Goal: Task Accomplishment & Management: Manage account settings

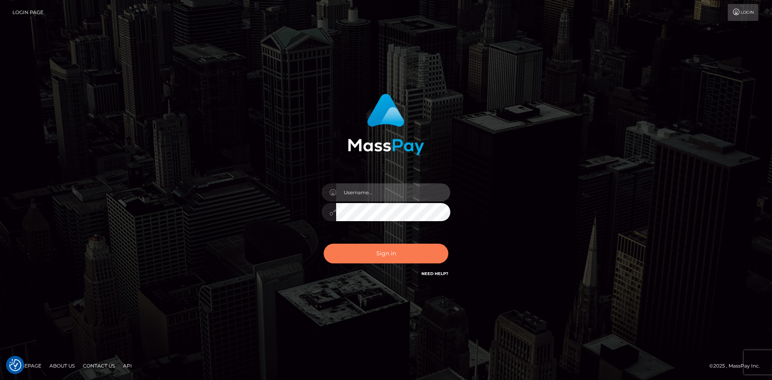
type input "tinan"
click at [407, 257] on button "Sign in" at bounding box center [386, 254] width 125 height 20
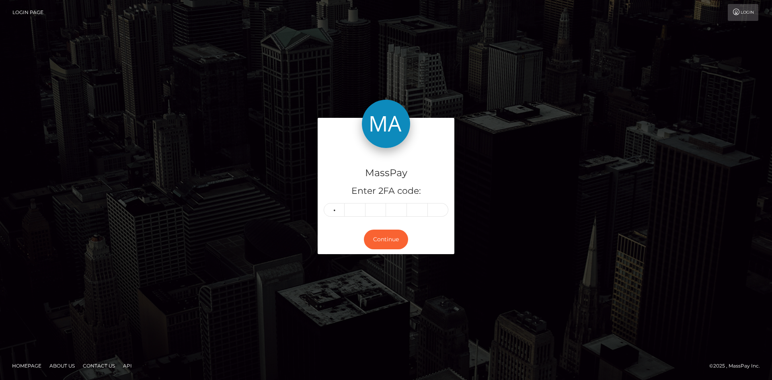
type input "6"
type input "8"
type input "3"
type input "9"
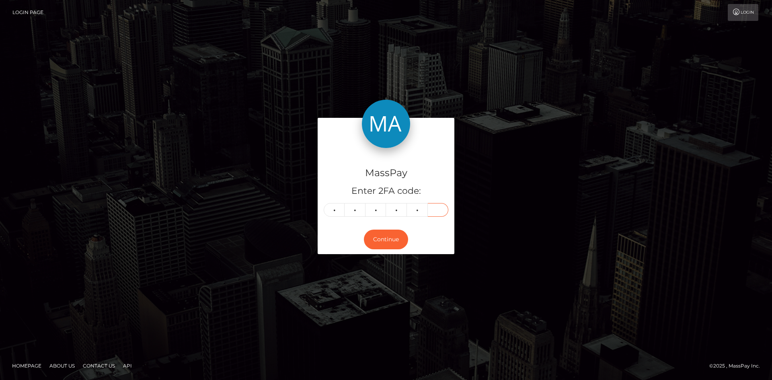
type input "8"
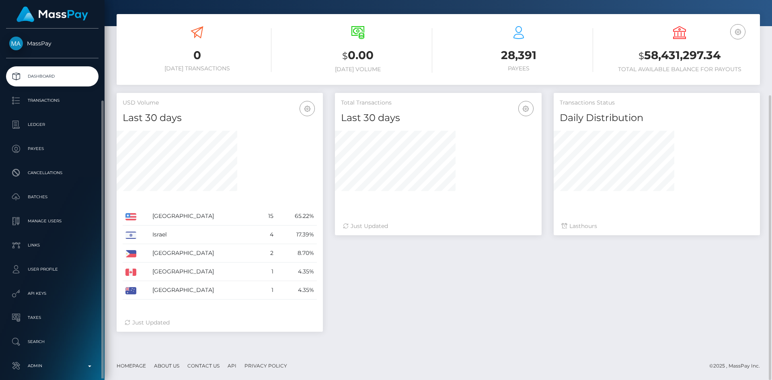
scroll to position [38, 0]
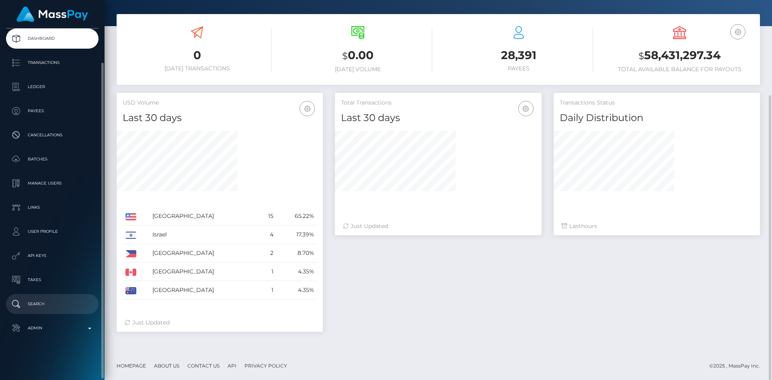
click at [76, 302] on p "Search" at bounding box center [52, 304] width 86 height 12
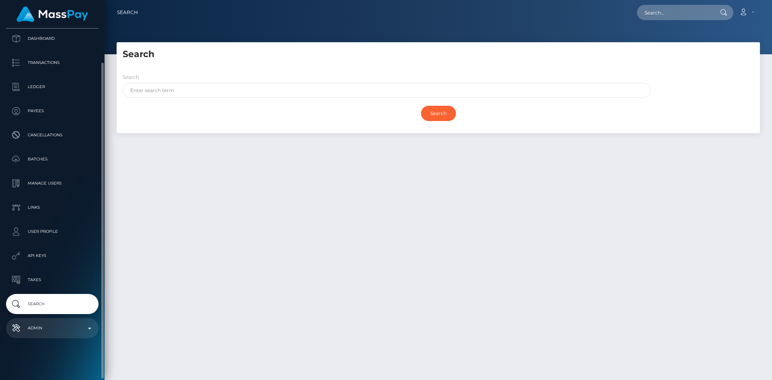
click at [63, 325] on p "Admin" at bounding box center [52, 328] width 86 height 12
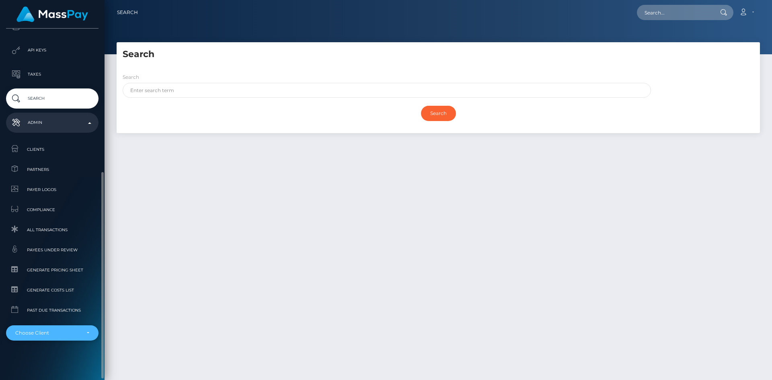
click at [66, 336] on div "Choose Client" at bounding box center [47, 333] width 65 height 6
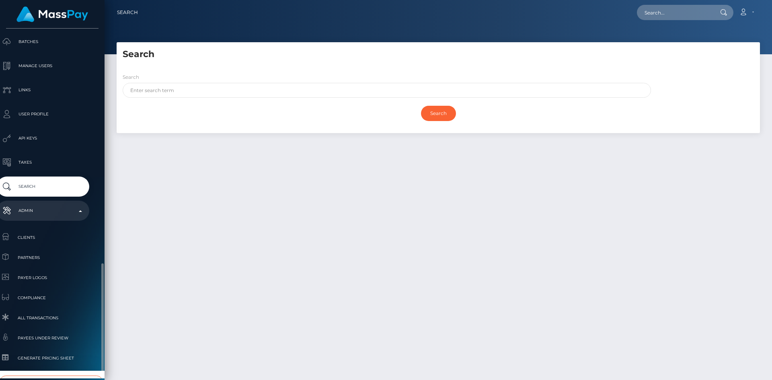
scroll to position [246, 9]
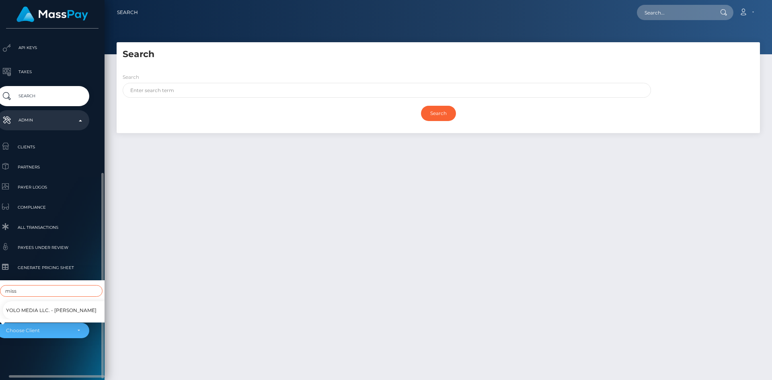
type input "miss"
click at [57, 305] on span "YOLO Media LLC. - Miss Bliss" at bounding box center [51, 310] width 91 height 10
select select "354"
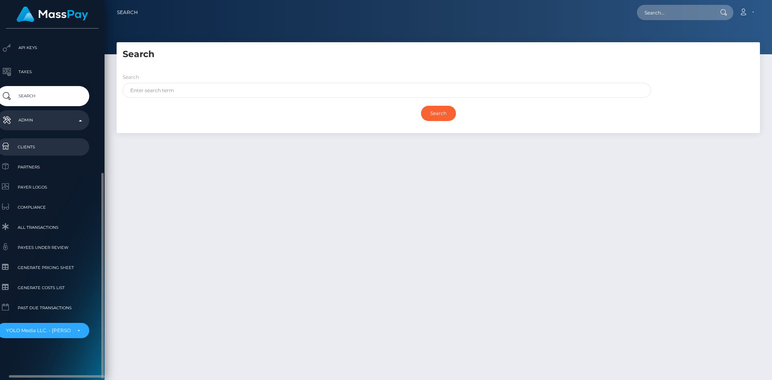
click at [42, 148] on span "Clients" at bounding box center [43, 146] width 86 height 9
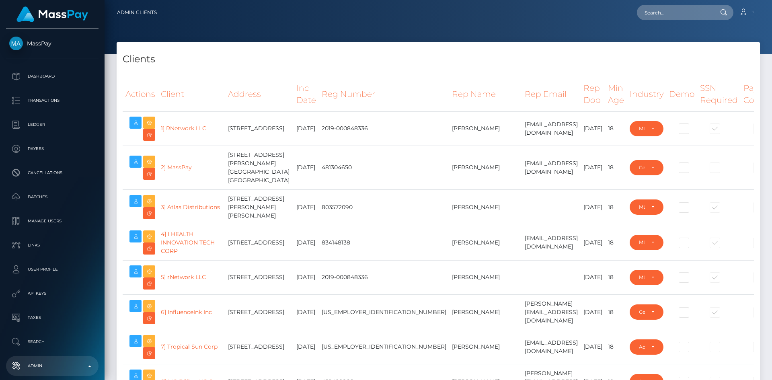
select select "223"
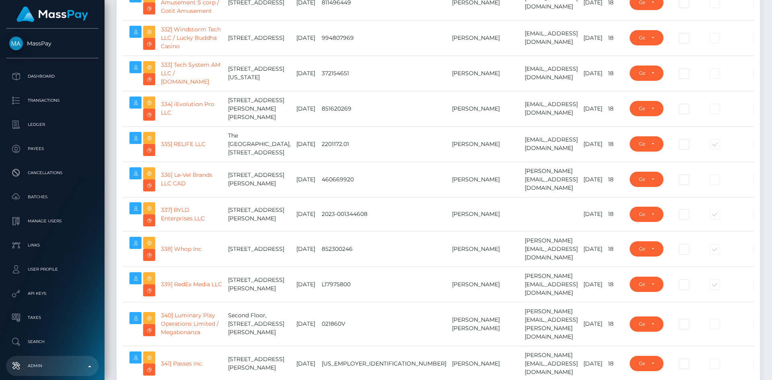
scroll to position [13691, 0]
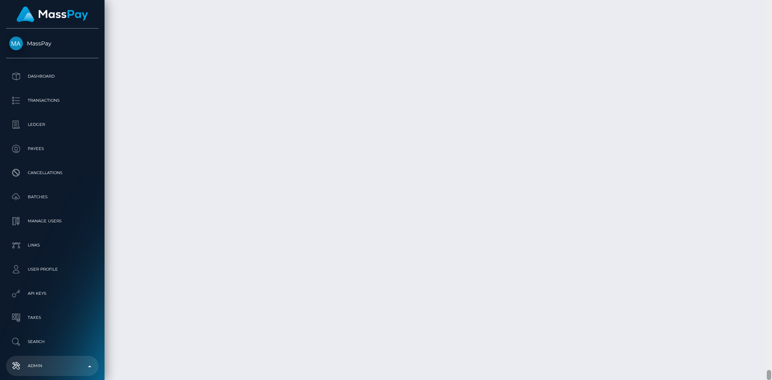
drag, startPoint x: 769, startPoint y: 15, endPoint x: 738, endPoint y: 399, distance: 385.5
click at [738, 380] on html "MassPay Dashboard Transactions Ledger Payees Cancellations Links" at bounding box center [386, 190] width 772 height 380
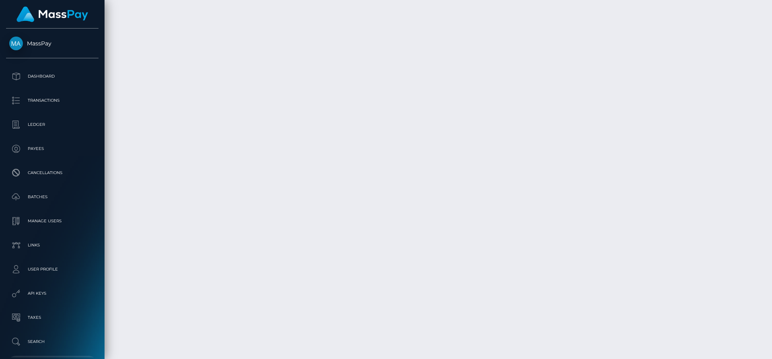
scroll to position [267, 0]
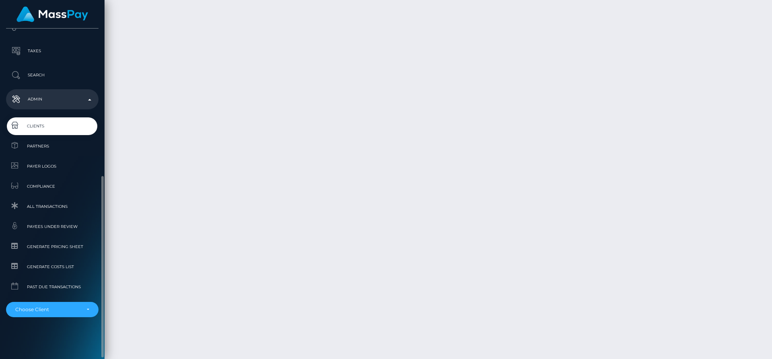
click at [83, 103] on p "Admin" at bounding box center [52, 99] width 86 height 12
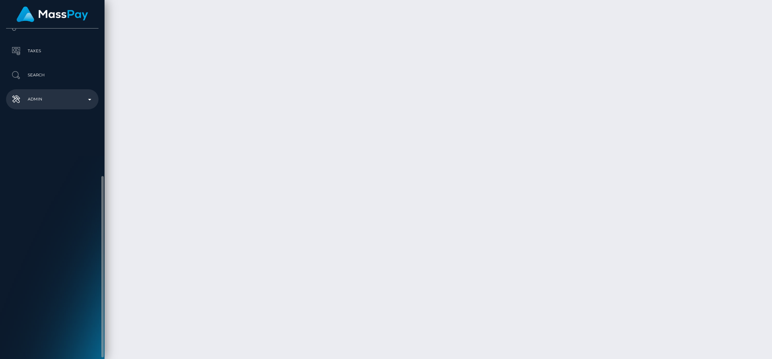
click at [83, 102] on p "Admin" at bounding box center [52, 99] width 86 height 12
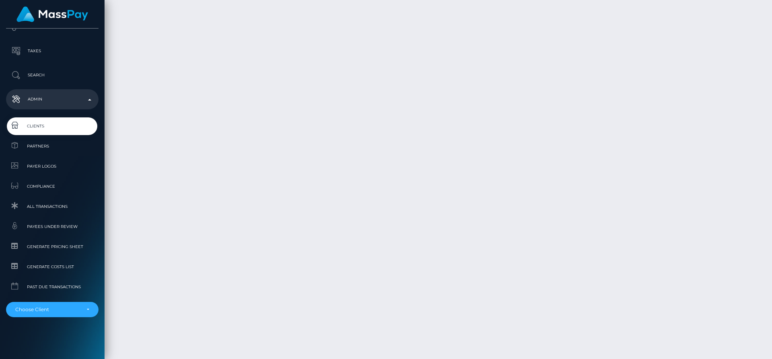
scroll to position [13712, 0]
